Goal: Find specific page/section: Find specific page/section

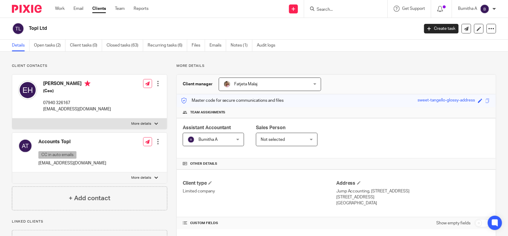
drag, startPoint x: 313, startPoint y: 7, endPoint x: 317, endPoint y: 7, distance: 4.2
click at [313, 7] on icon at bounding box center [312, 9] width 4 height 4
click at [318, 7] on input "Search" at bounding box center [343, 9] width 54 height 5
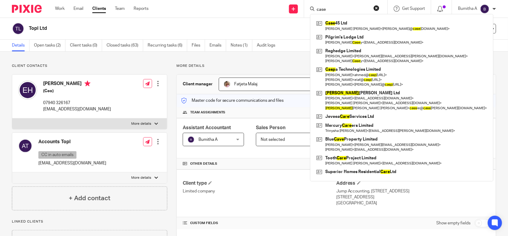
type input "case"
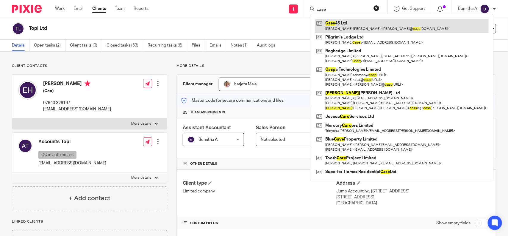
click at [348, 21] on link at bounding box center [402, 26] width 174 height 14
